Goal: Ask a question

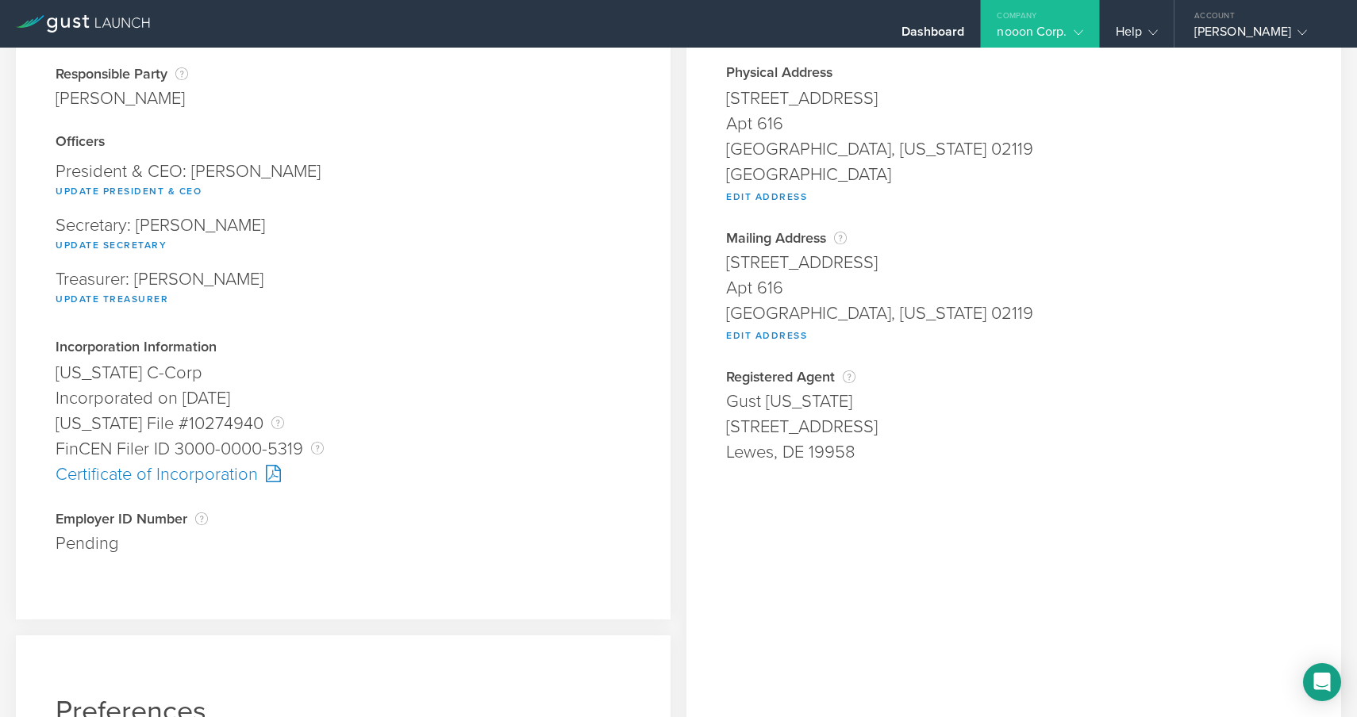
scroll to position [132, 0]
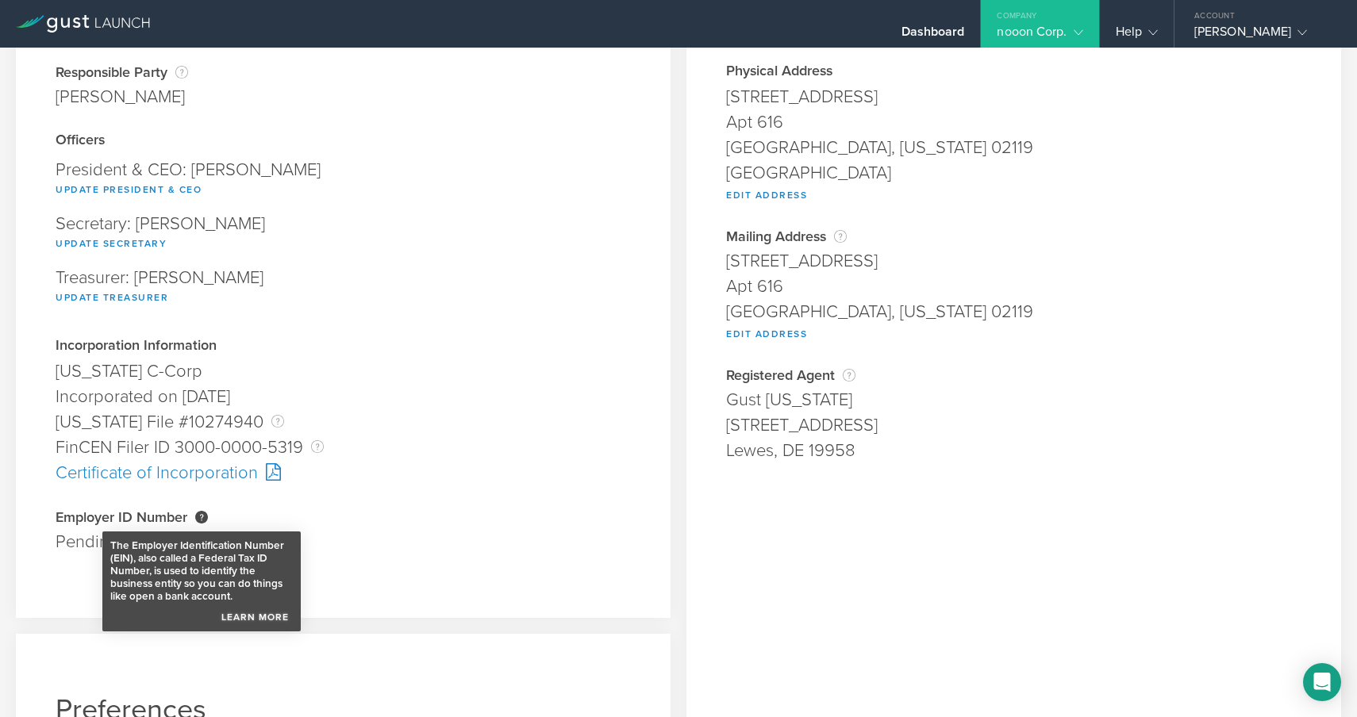
click at [266, 619] on link "Learn More" at bounding box center [254, 613] width 75 height 21
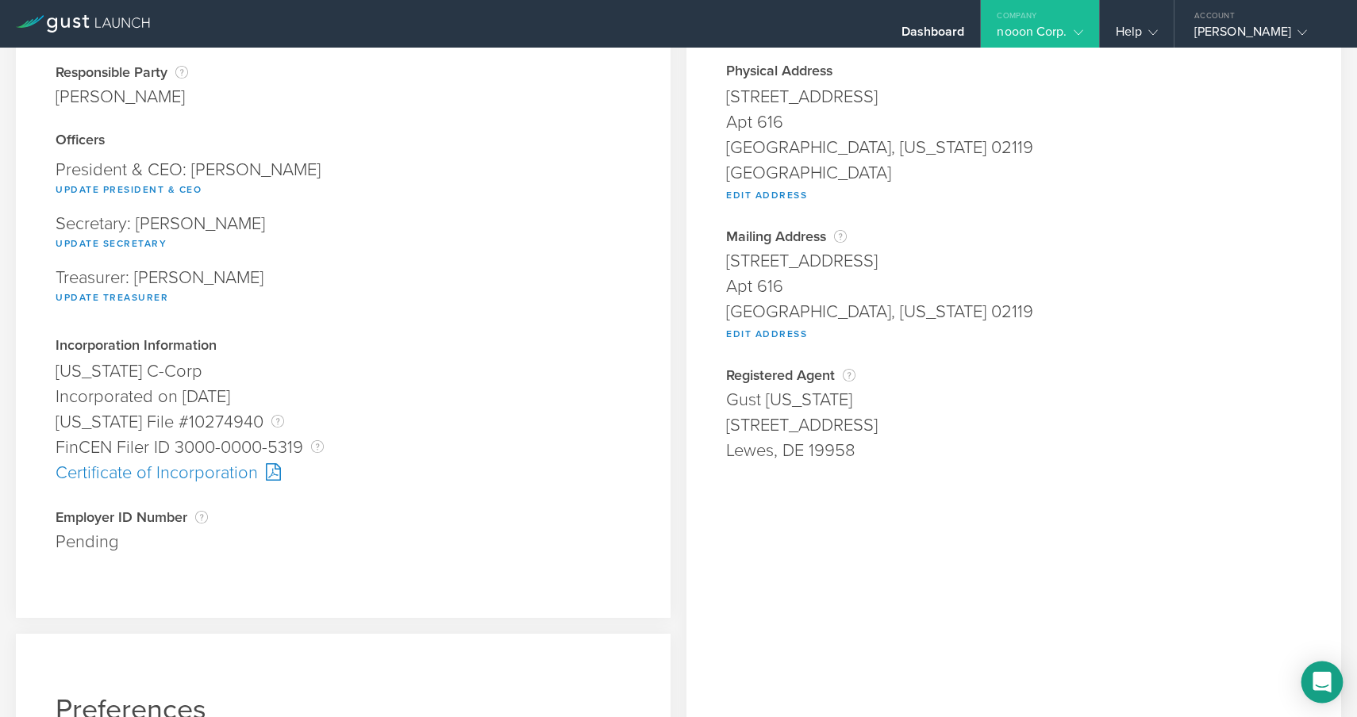
click at [1324, 683] on icon "Open Intercom Messenger" at bounding box center [1321, 682] width 18 height 21
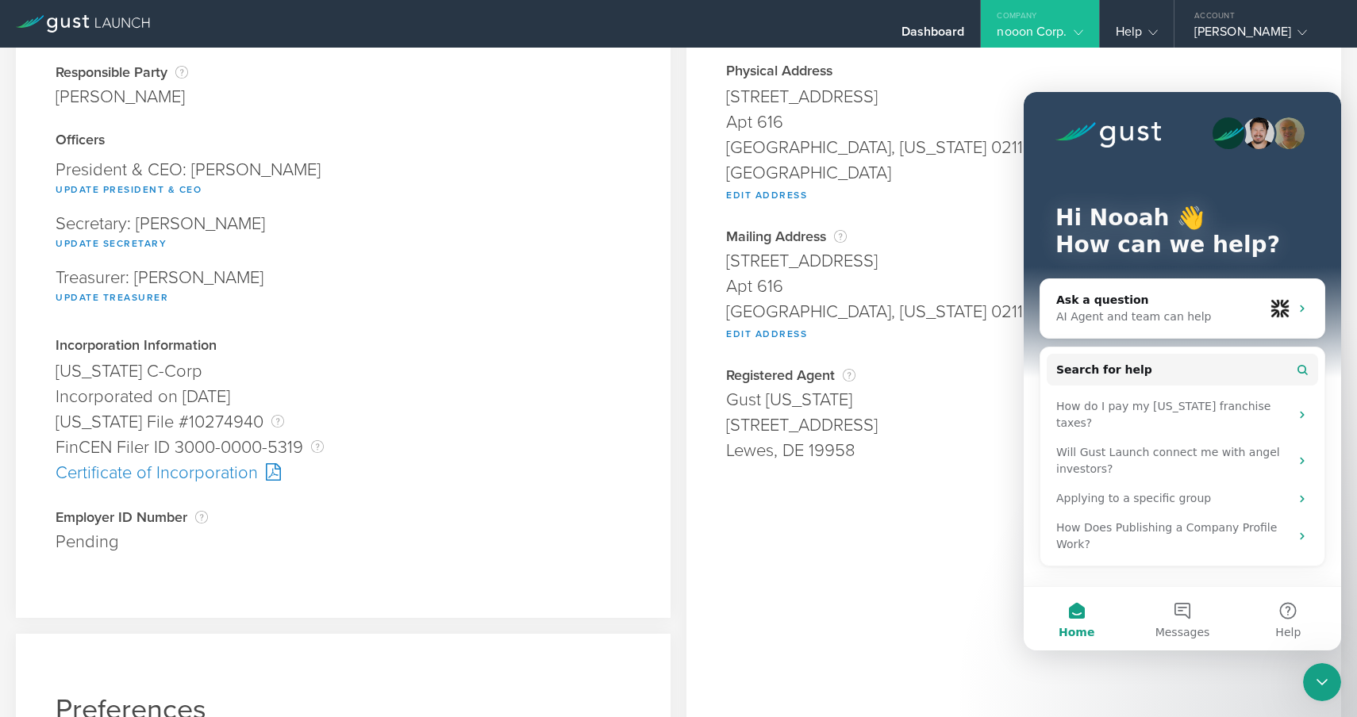
scroll to position [0, 0]
click at [1112, 309] on div "AI Agent and team can help" at bounding box center [1160, 317] width 208 height 17
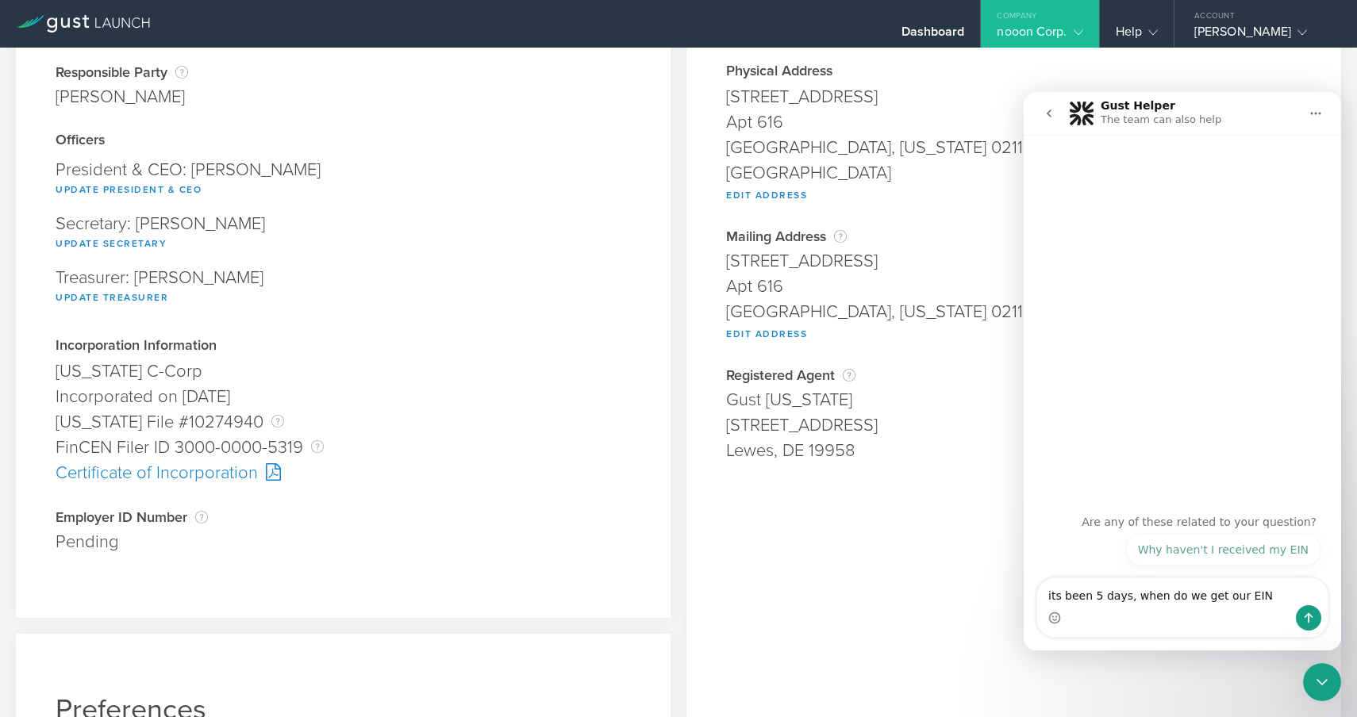
click at [1122, 593] on textarea "its been 5 days, when do we get our EIN" at bounding box center [1182, 591] width 290 height 27
click at [1123, 593] on textarea "its been 5 days, when do we get our EIN" at bounding box center [1182, 591] width 290 height 27
click at [1250, 601] on textarea "its been 5 days since we faxed our details to the irs , when do we get our EIN" at bounding box center [1182, 584] width 290 height 43
type textarea "its been 5 days since we faxed our details to the irs , when do we get our EIN"
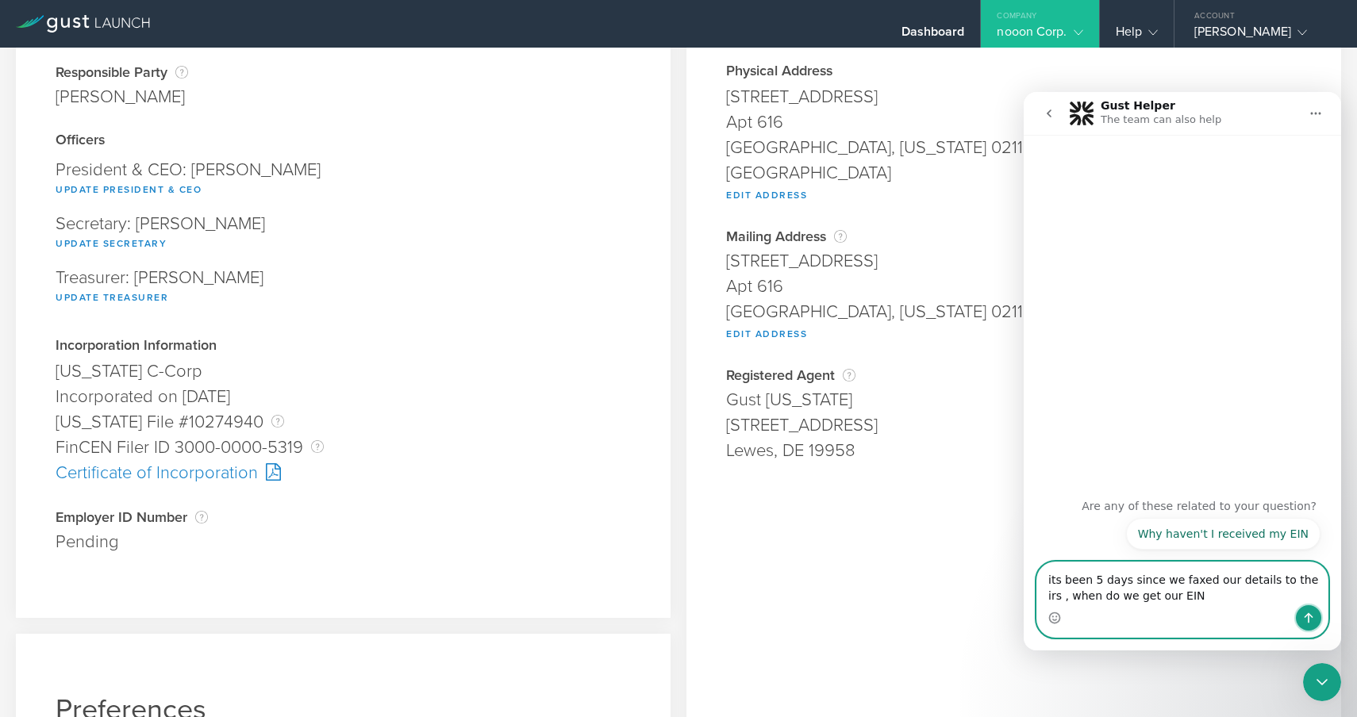
click at [1315, 619] on button "Send a message…" at bounding box center [1308, 617] width 25 height 25
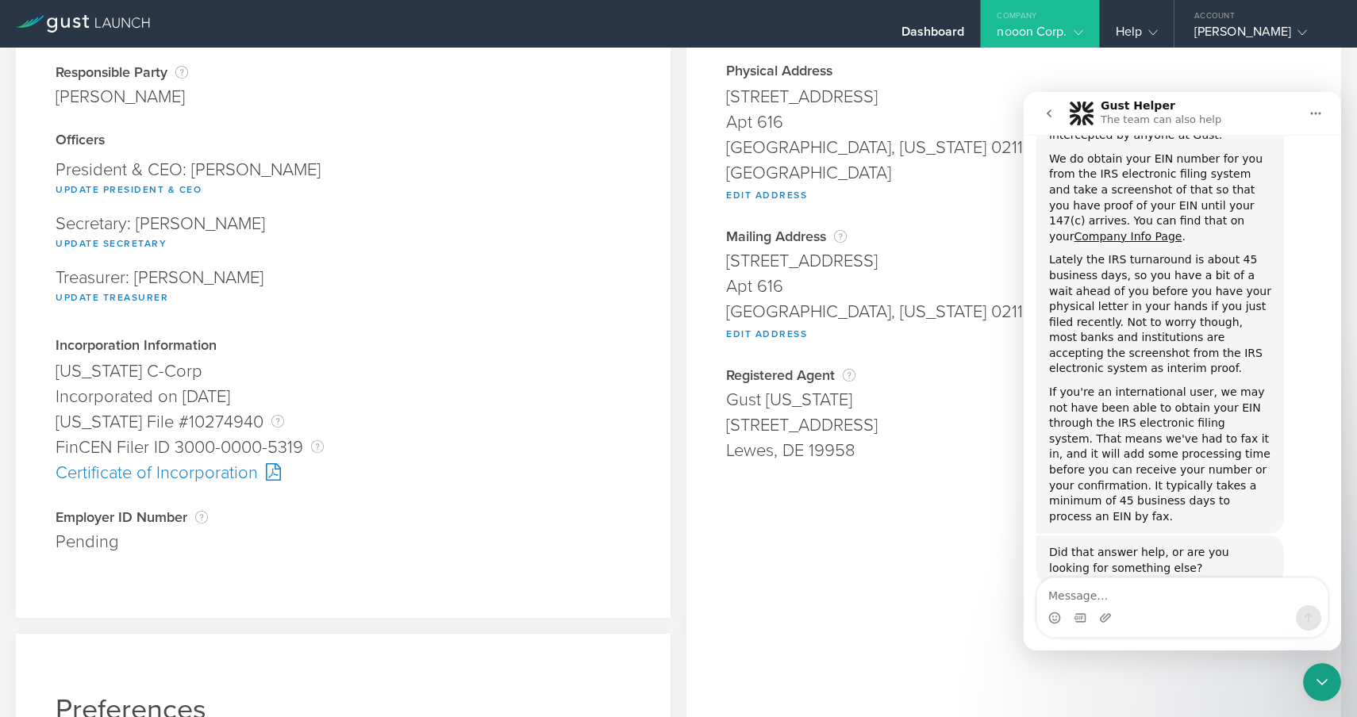
scroll to position [282, 0]
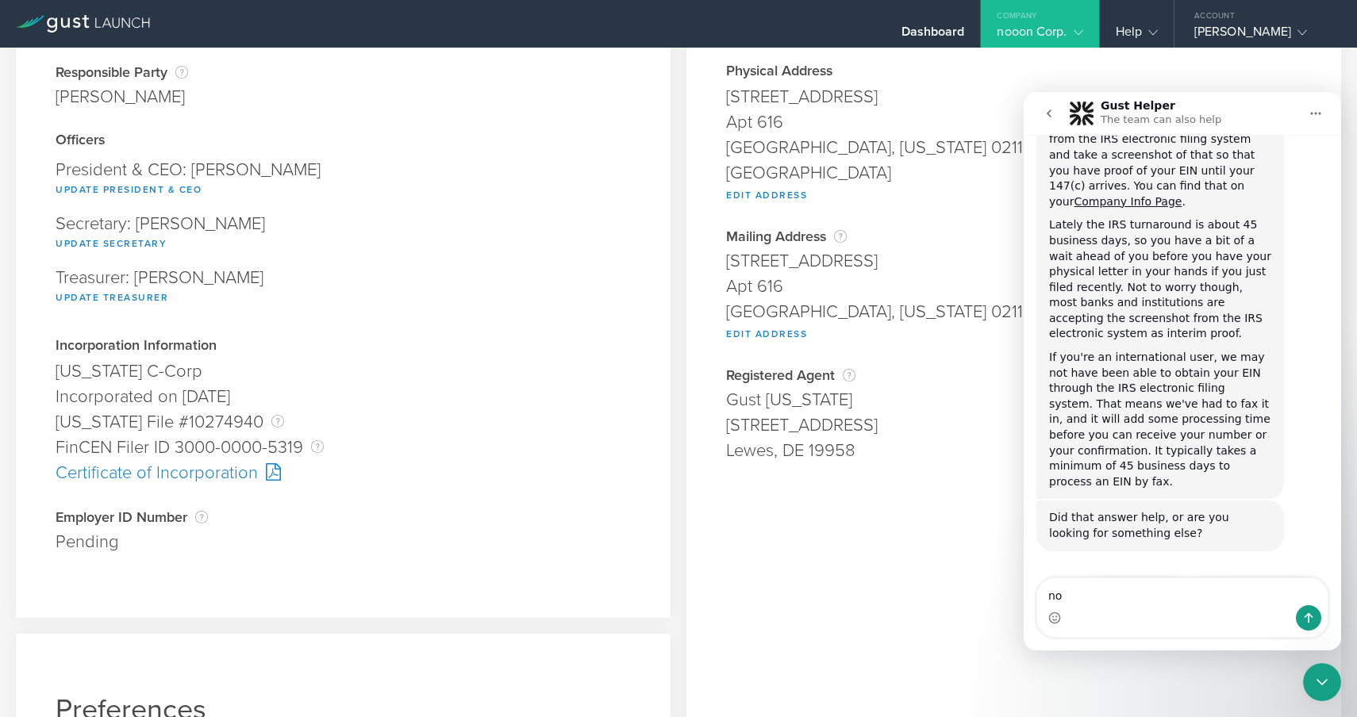
type textarea "n"
click at [1240, 581] on button "Talk to a person 👤" at bounding box center [1256, 597] width 129 height 32
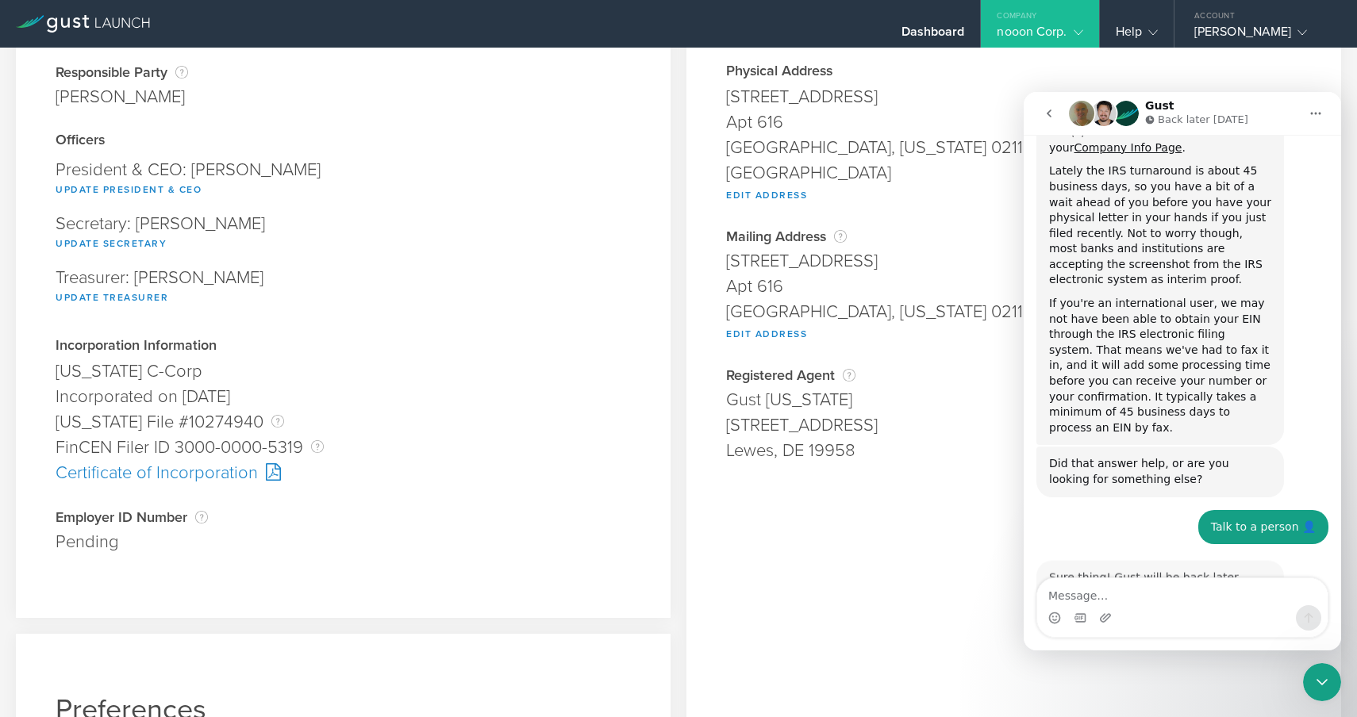
scroll to position [380, 0]
